Goal: Check status: Check status

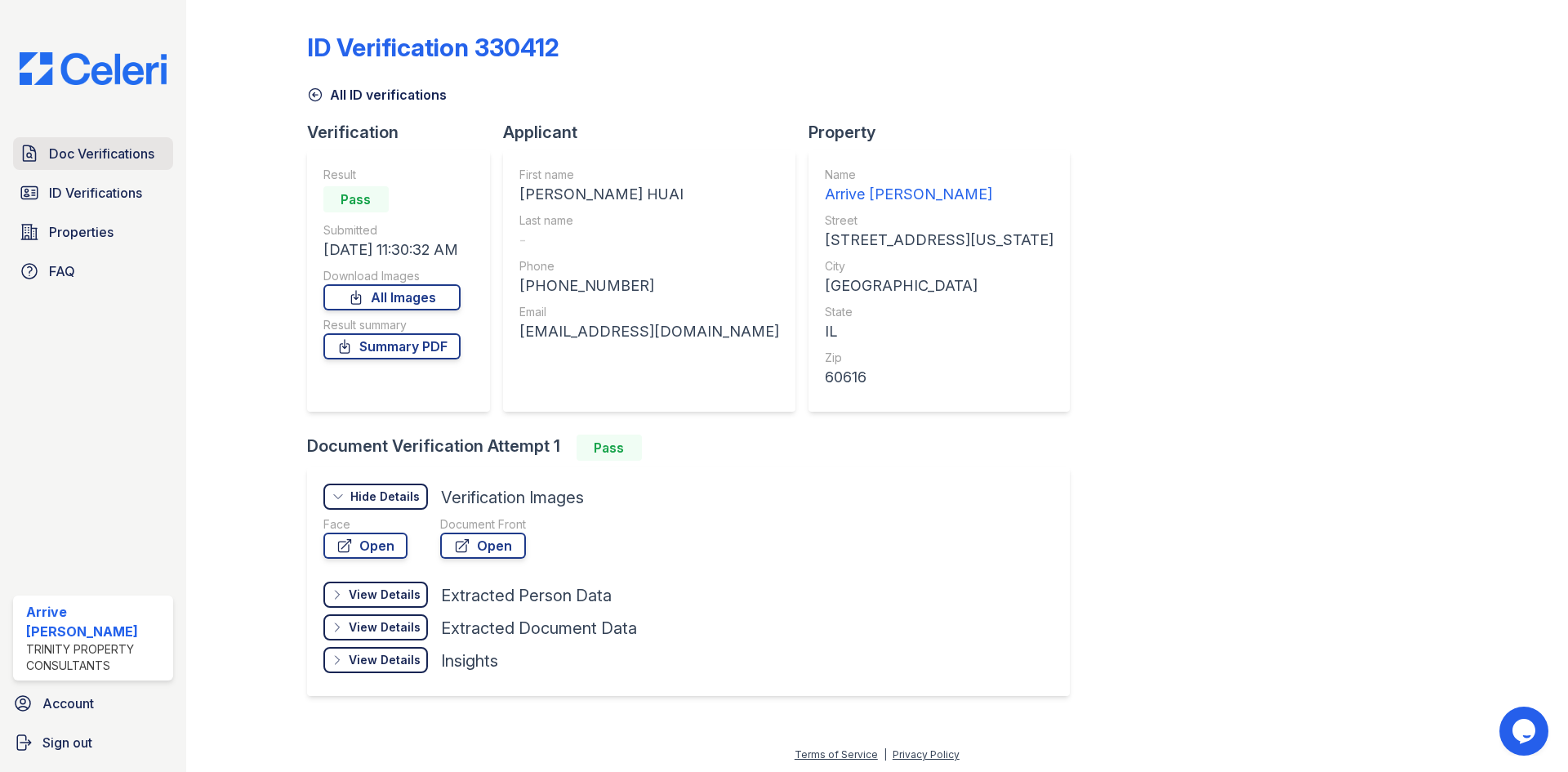
click at [65, 155] on span "Doc Verifications" at bounding box center [101, 154] width 105 height 20
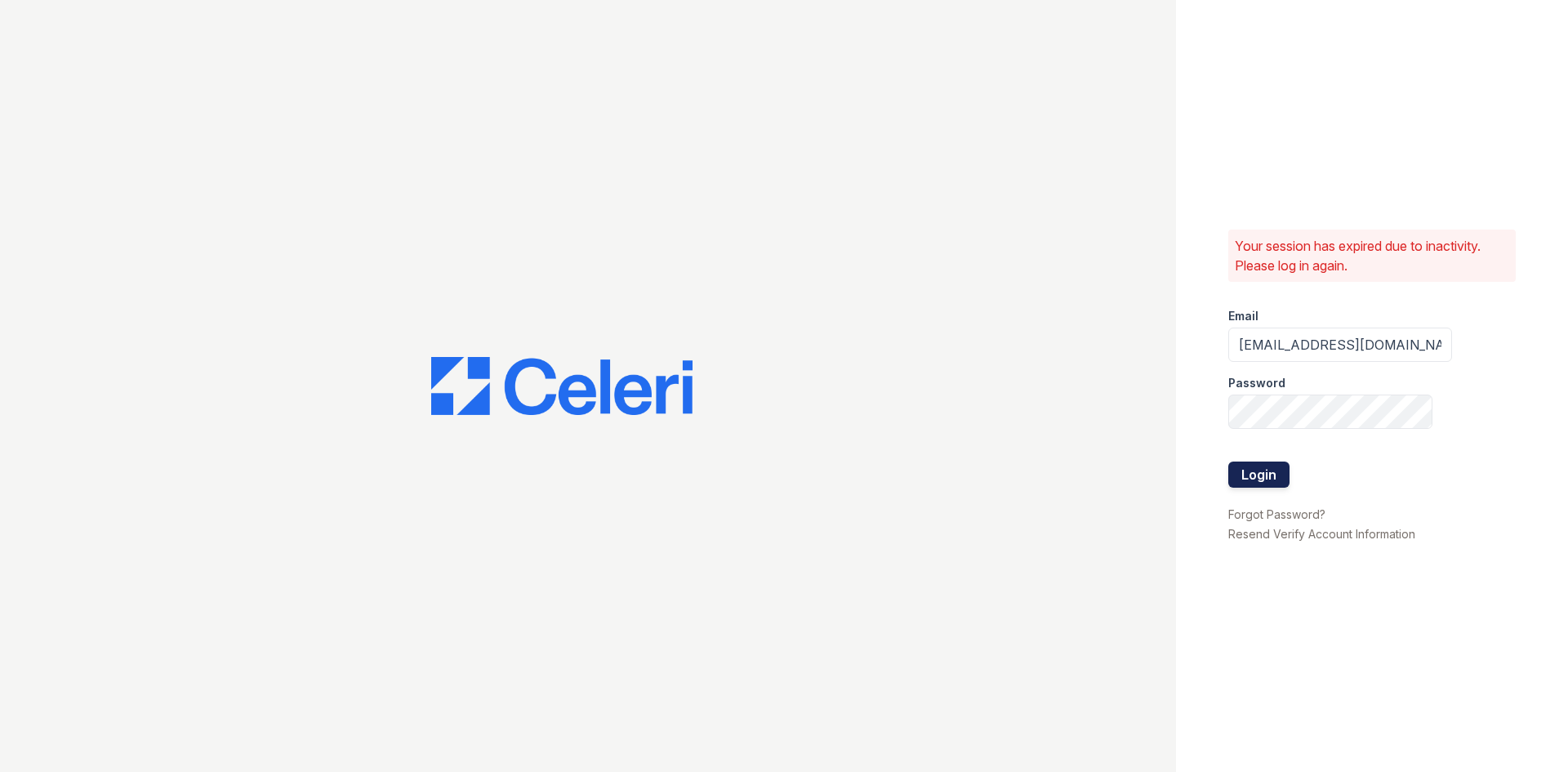
click at [1275, 466] on button "Login" at bounding box center [1259, 474] width 61 height 26
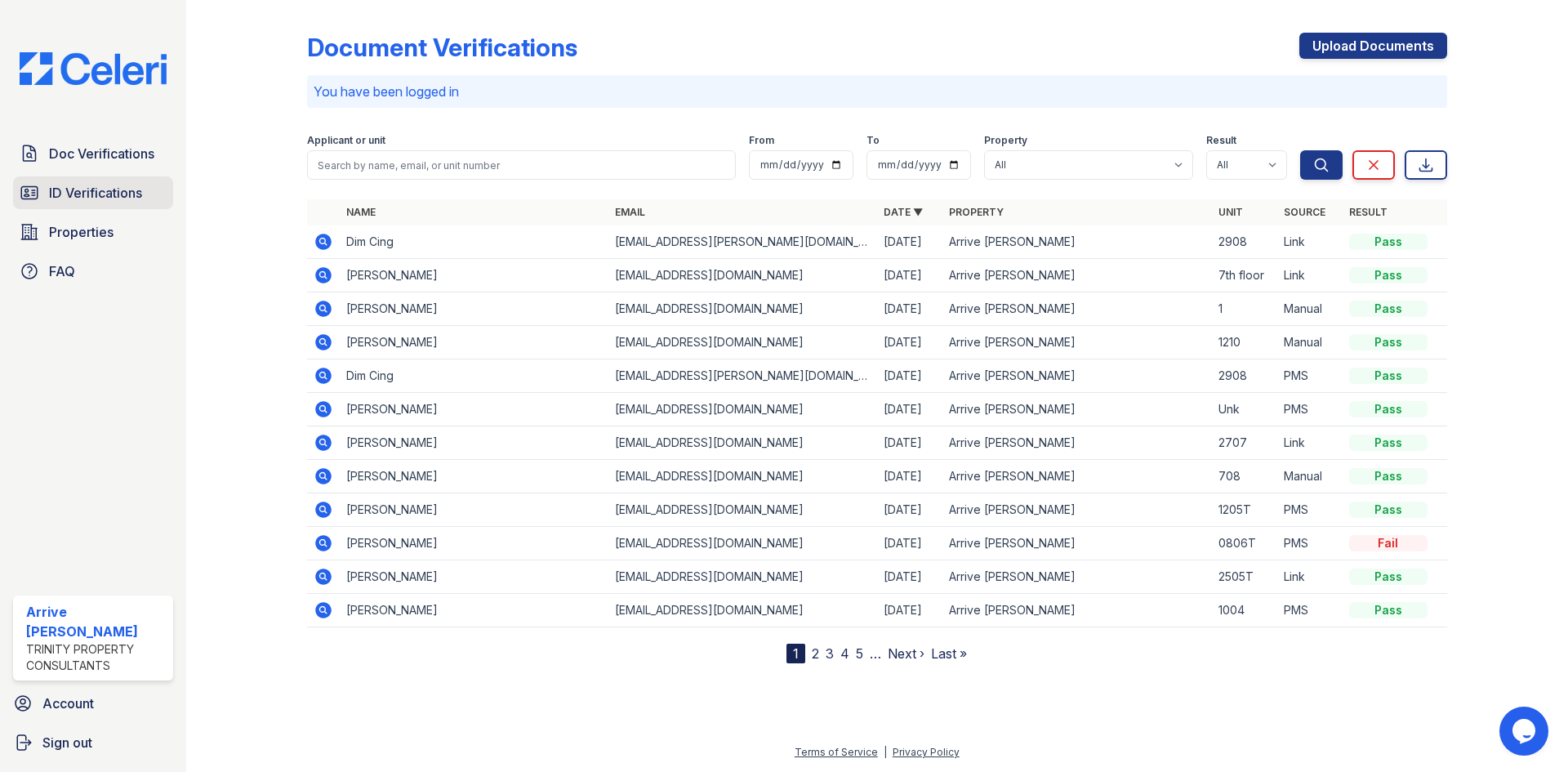
click at [15, 197] on link "ID Verifications" at bounding box center [94, 193] width 160 height 32
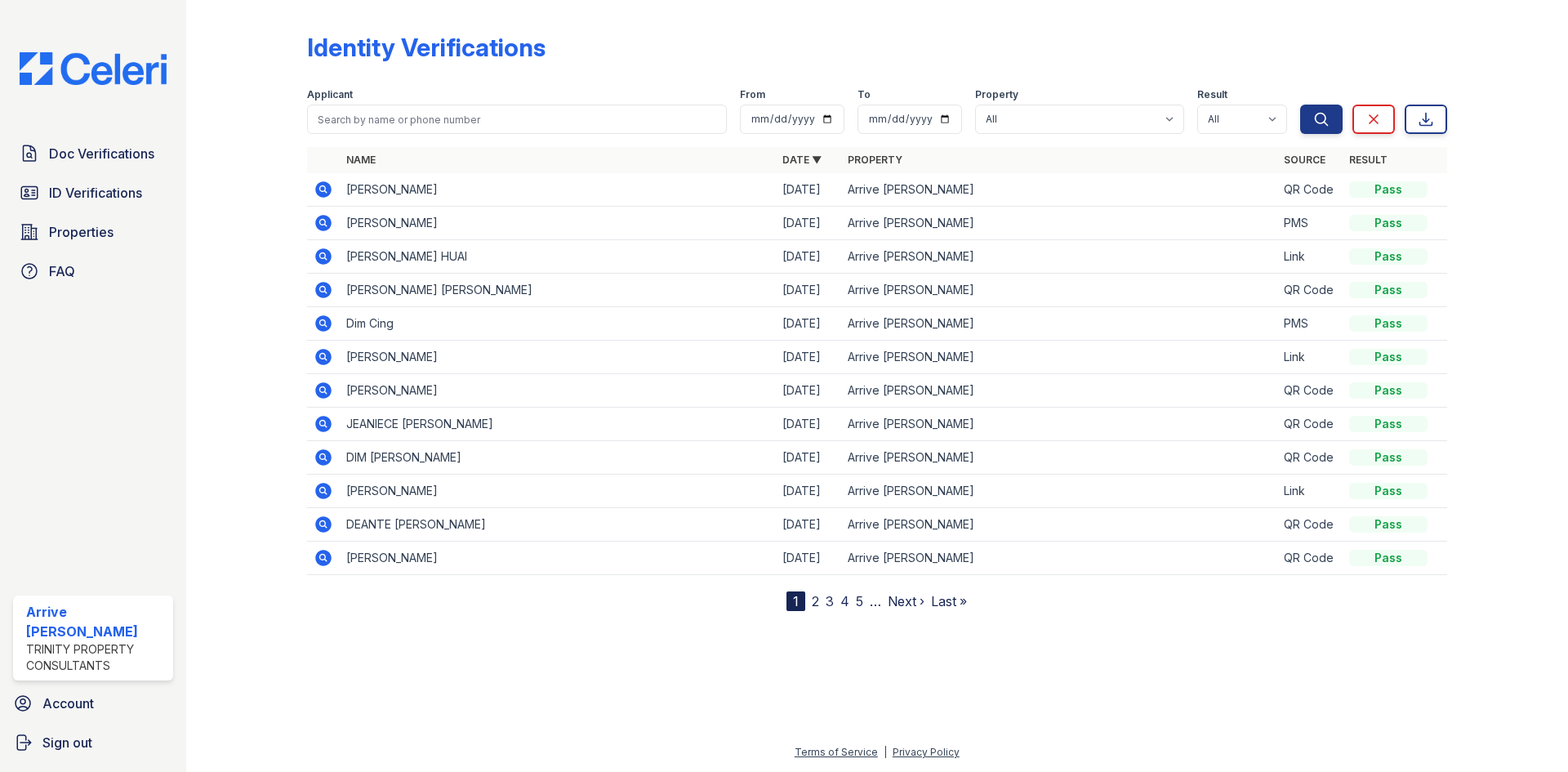
click at [318, 229] on icon at bounding box center [323, 223] width 20 height 20
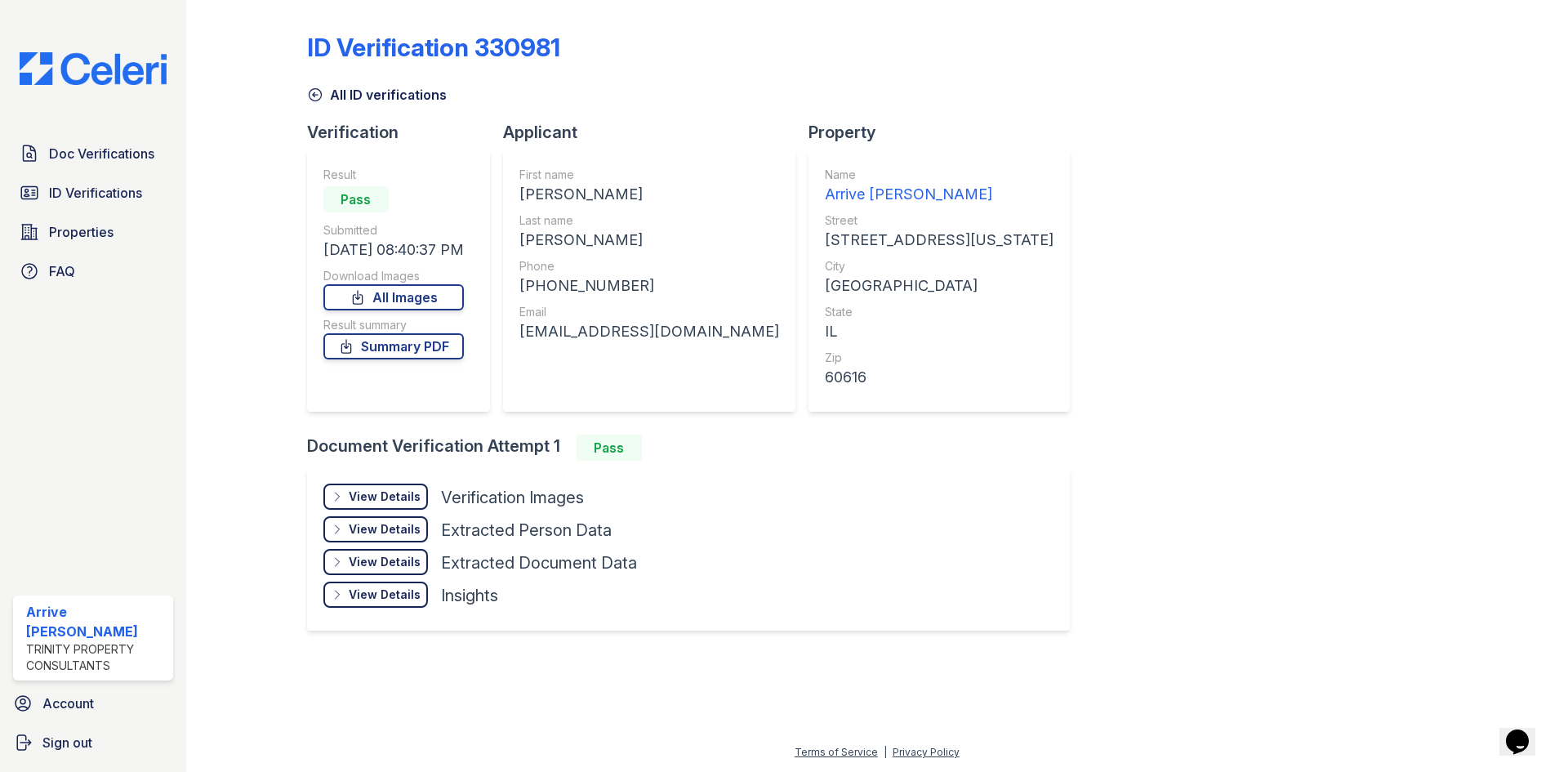
click at [388, 472] on div "View Details Details Hide Details Details Verification Images Face Open Documen…" at bounding box center [689, 549] width 763 height 164
click at [389, 482] on div "View Details Details Hide Details Details Verification Images Face Open Documen…" at bounding box center [689, 549] width 763 height 164
click at [416, 496] on div "View Details" at bounding box center [385, 497] width 72 height 16
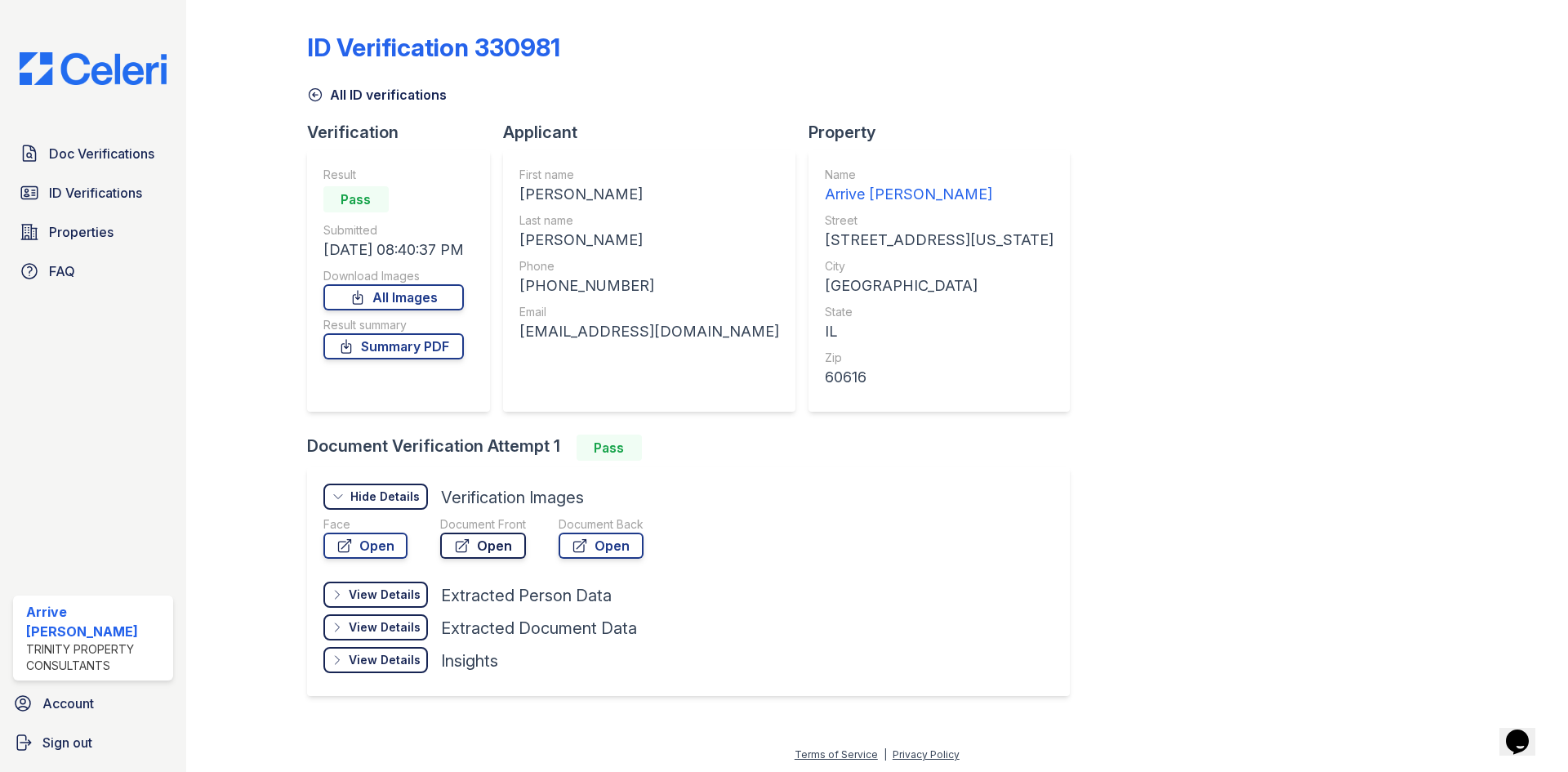
click at [487, 539] on link "Open" at bounding box center [482, 545] width 86 height 26
